Goal: Use online tool/utility: Utilize a website feature to perform a specific function

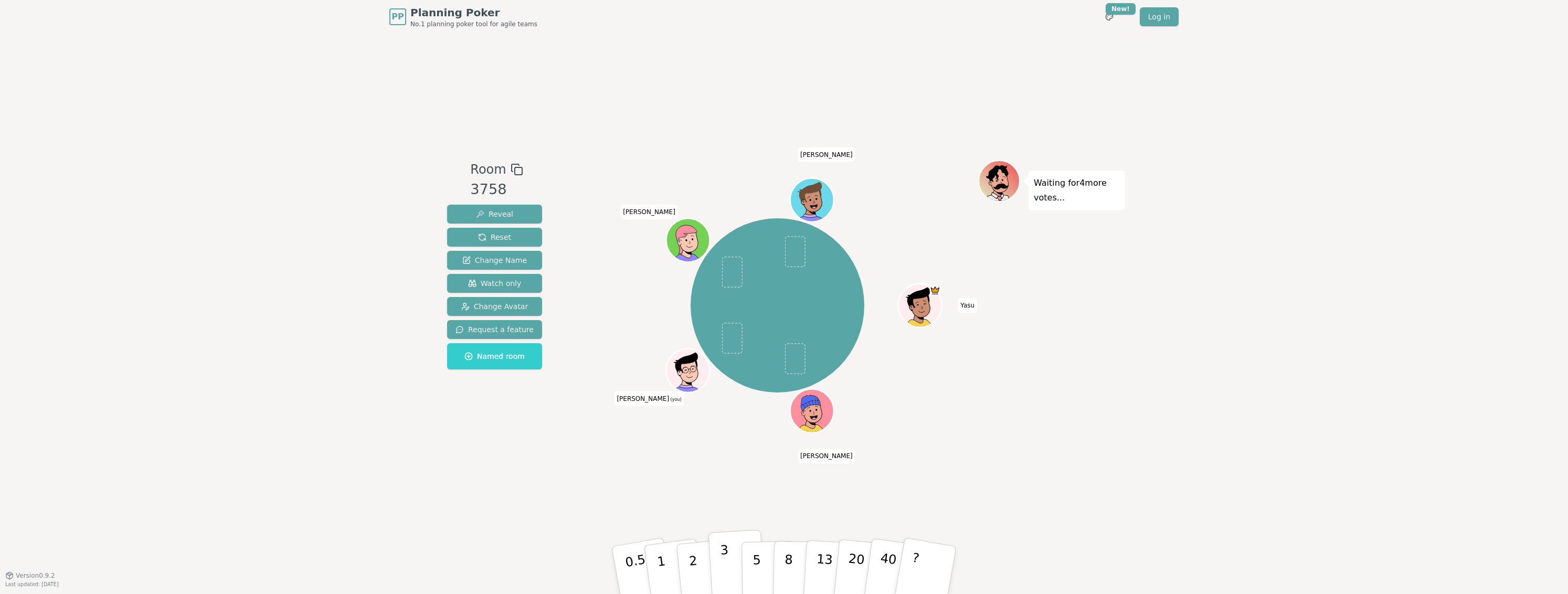
click at [719, 557] on button "3" at bounding box center [737, 570] width 57 height 82
click at [718, 552] on button "3" at bounding box center [737, 570] width 57 height 82
click at [781, 570] on button "8" at bounding box center [800, 570] width 54 height 80
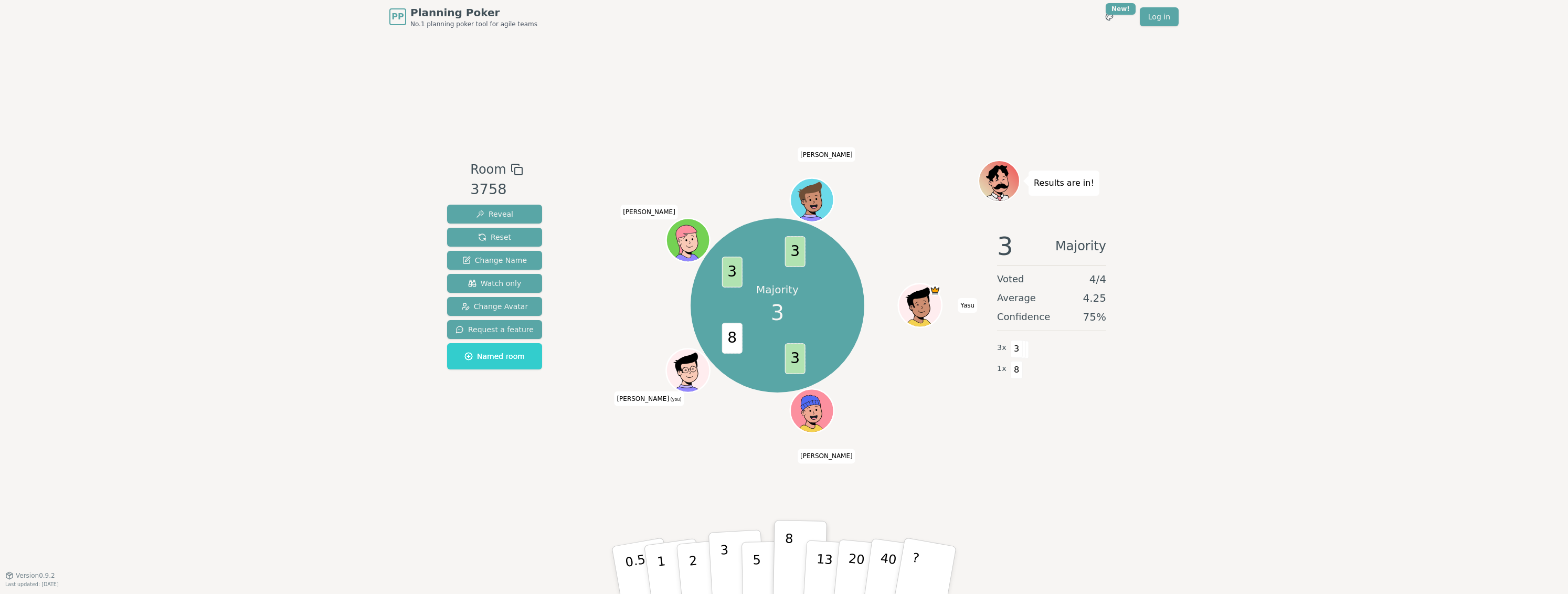
click at [738, 561] on button "3" at bounding box center [737, 570] width 57 height 82
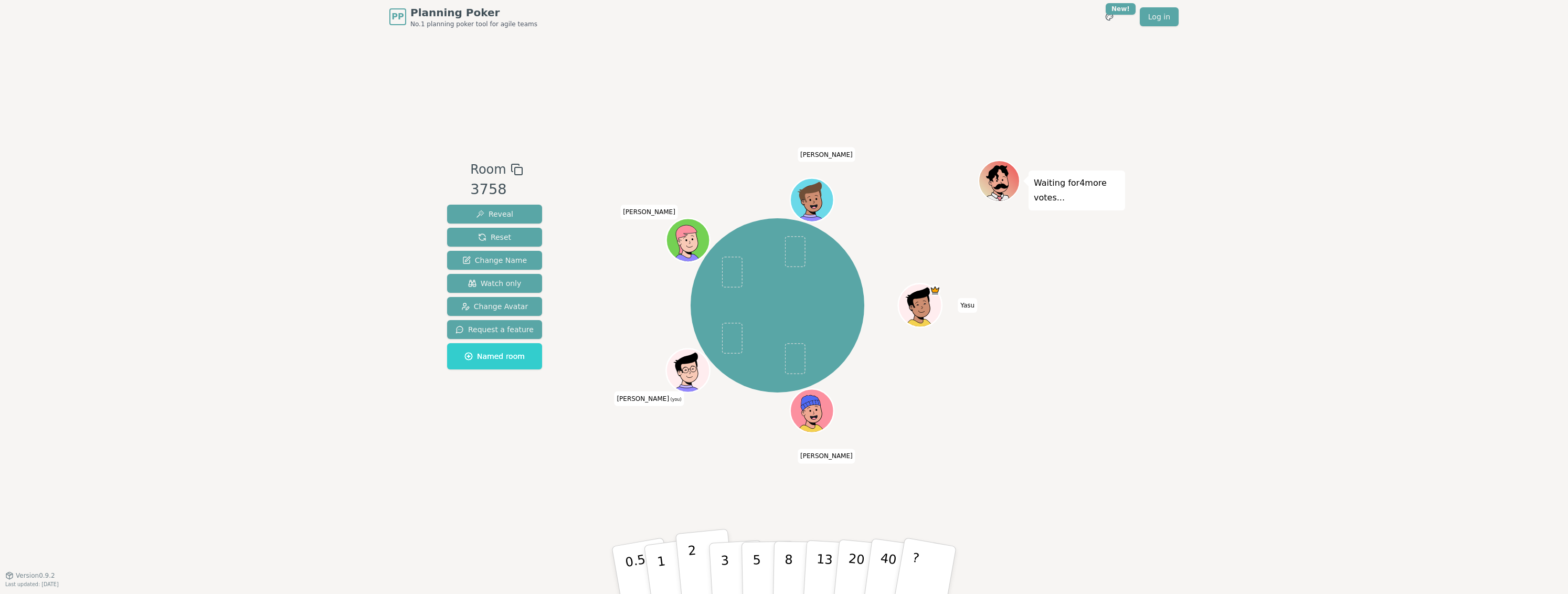
click at [688, 578] on button "2" at bounding box center [705, 570] width 60 height 84
click at [746, 566] on button "5" at bounding box center [768, 570] width 54 height 80
click at [727, 561] on p "3" at bounding box center [726, 571] width 12 height 57
click at [733, 576] on button "3" at bounding box center [737, 570] width 57 height 82
click at [718, 569] on button "3" at bounding box center [737, 570] width 57 height 82
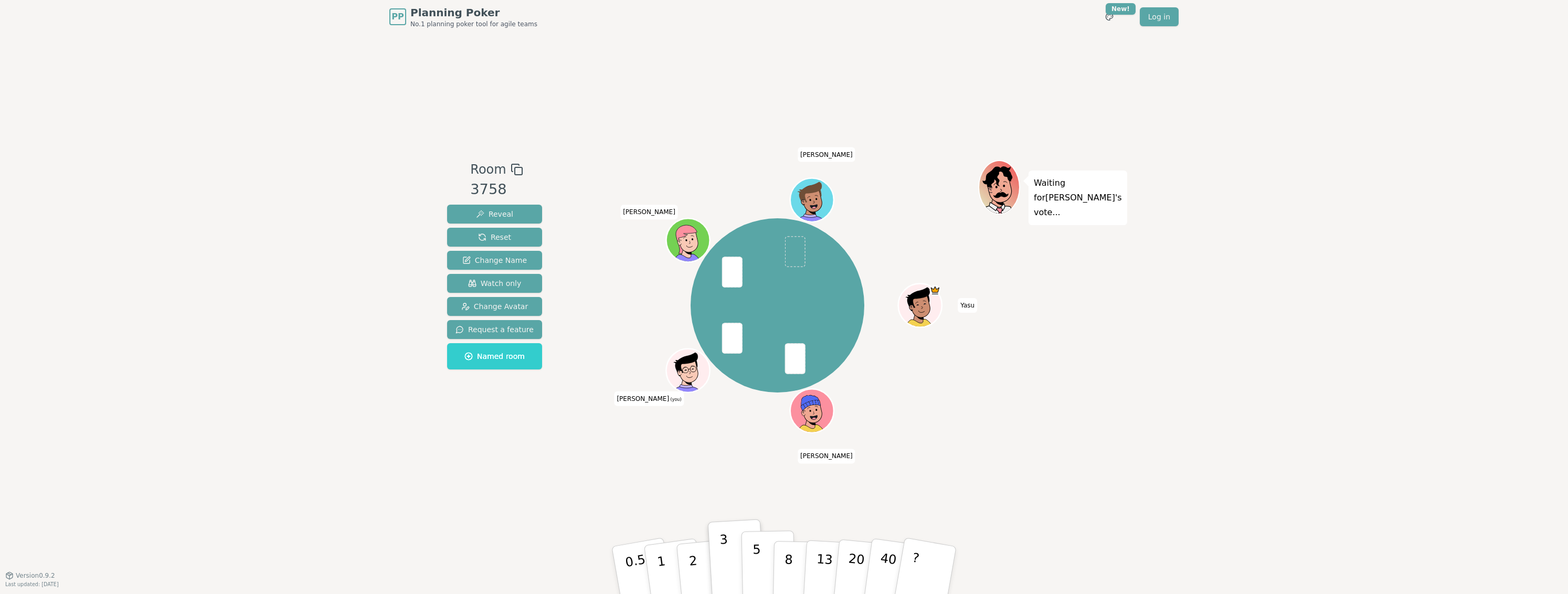
click at [762, 557] on button "5" at bounding box center [768, 570] width 54 height 80
click at [725, 558] on p "3" at bounding box center [726, 571] width 12 height 57
click at [688, 551] on p "2" at bounding box center [694, 572] width 13 height 57
click at [725, 574] on p "3" at bounding box center [726, 571] width 12 height 57
click at [694, 569] on p "2" at bounding box center [694, 572] width 13 height 57
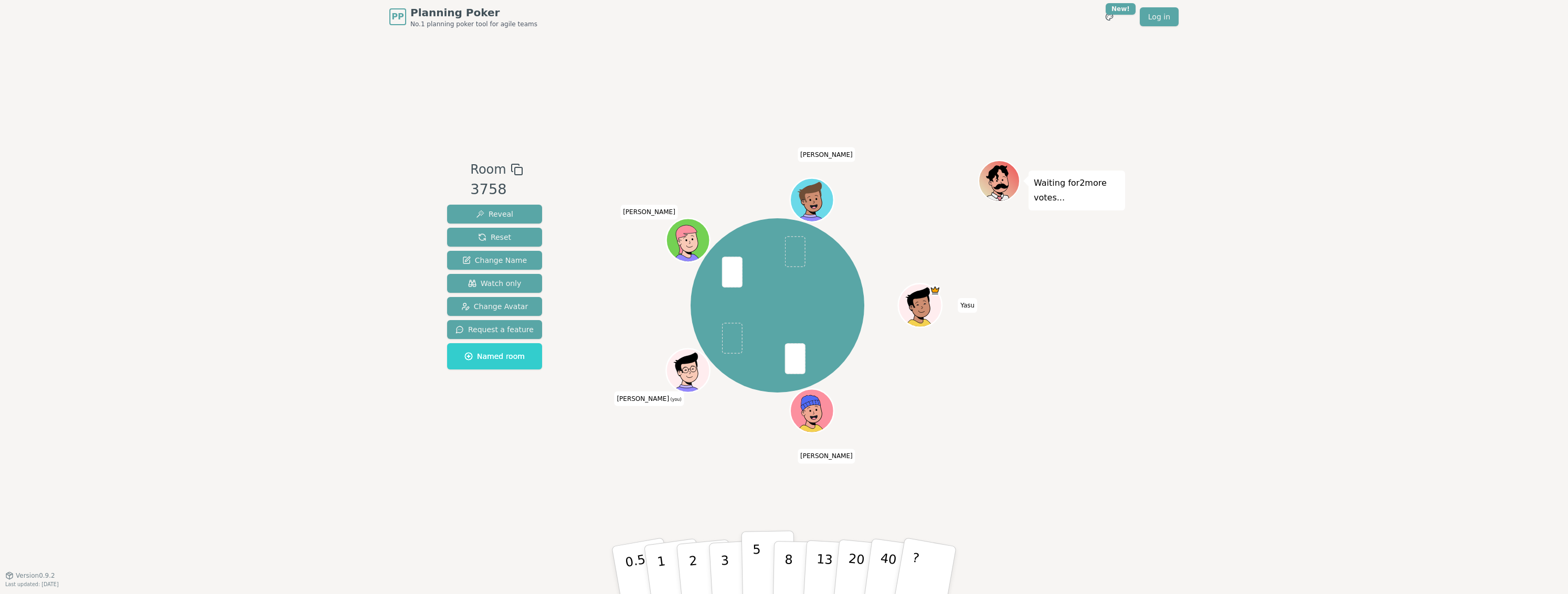
click at [744, 554] on button "5" at bounding box center [768, 570] width 54 height 80
click at [751, 564] on button "5" at bounding box center [768, 570] width 54 height 80
